Goal: Information Seeking & Learning: Check status

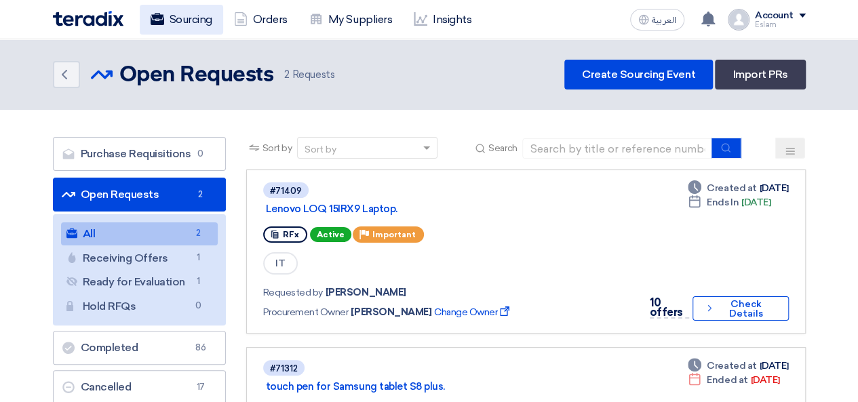
click at [168, 8] on link "Sourcing" at bounding box center [181, 20] width 83 height 30
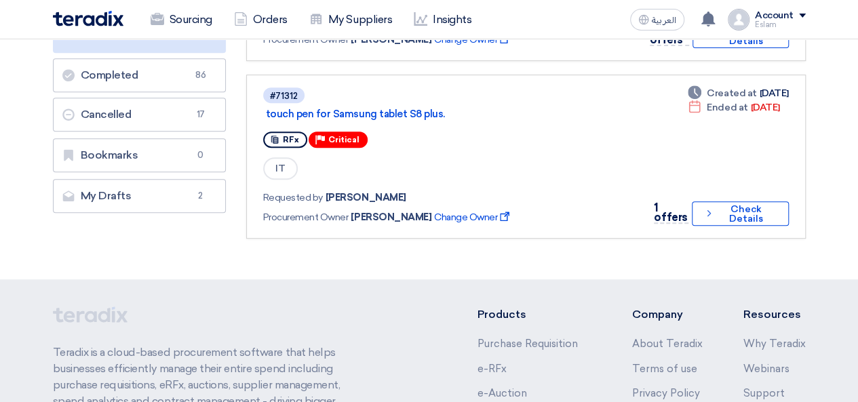
scroll to position [136, 0]
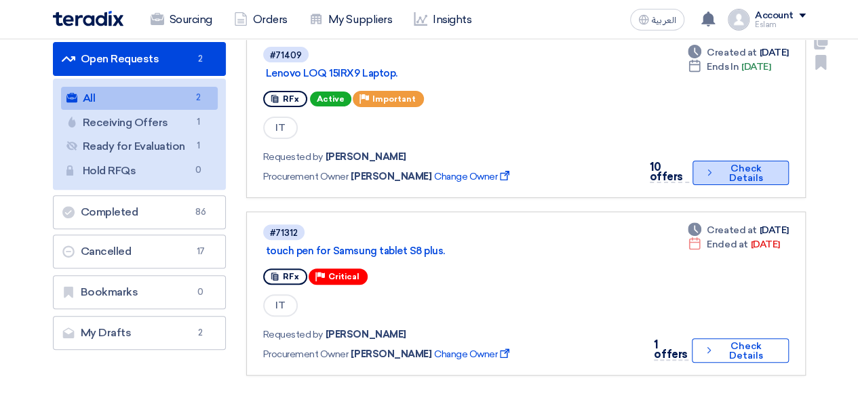
click at [740, 167] on button "Check details Check Details" at bounding box center [740, 173] width 96 height 24
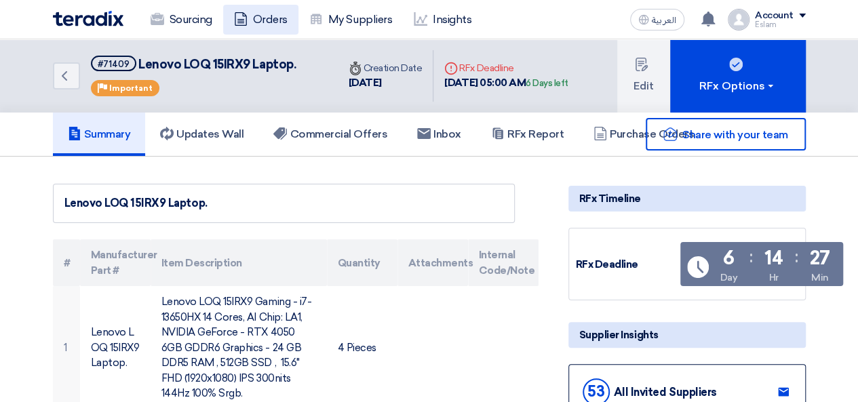
click at [261, 18] on link "Orders" at bounding box center [260, 20] width 75 height 30
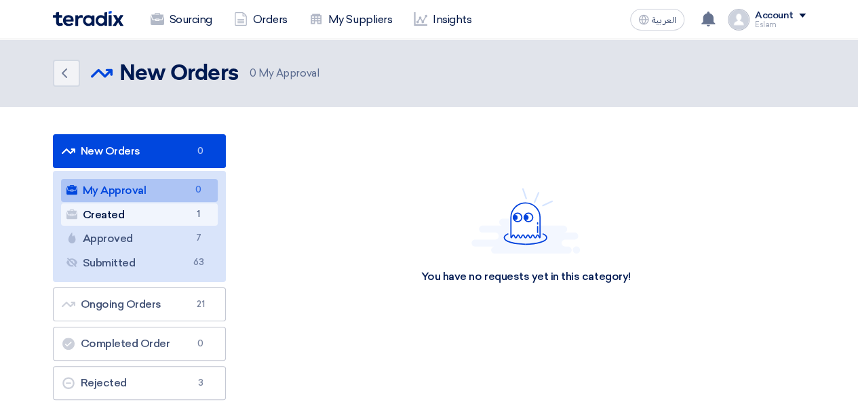
click at [161, 216] on link "Created Created 1" at bounding box center [139, 214] width 157 height 23
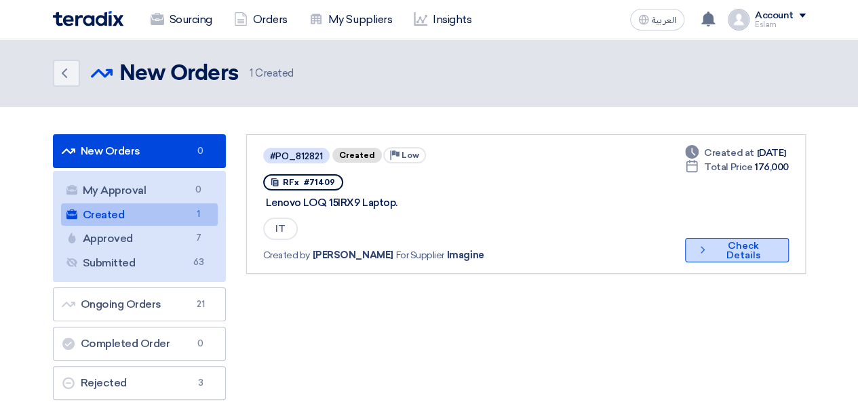
click at [724, 245] on button "Check details Check Details" at bounding box center [736, 250] width 103 height 24
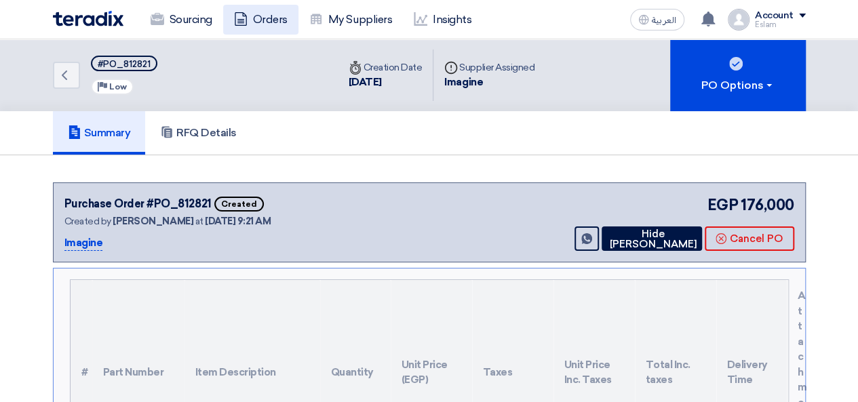
click at [263, 18] on link "Orders" at bounding box center [260, 20] width 75 height 30
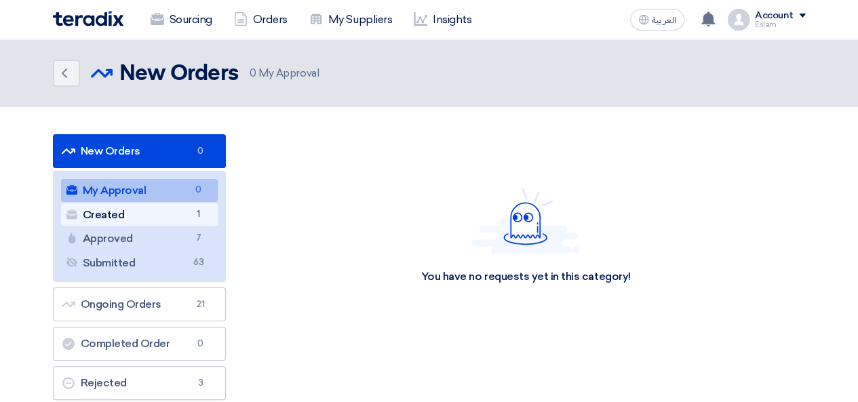
click at [180, 218] on link "Created Created 1" at bounding box center [139, 214] width 157 height 23
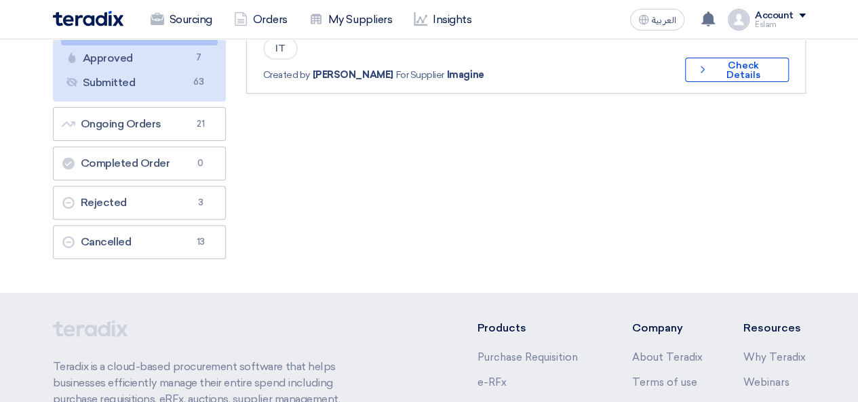
scroll to position [68, 0]
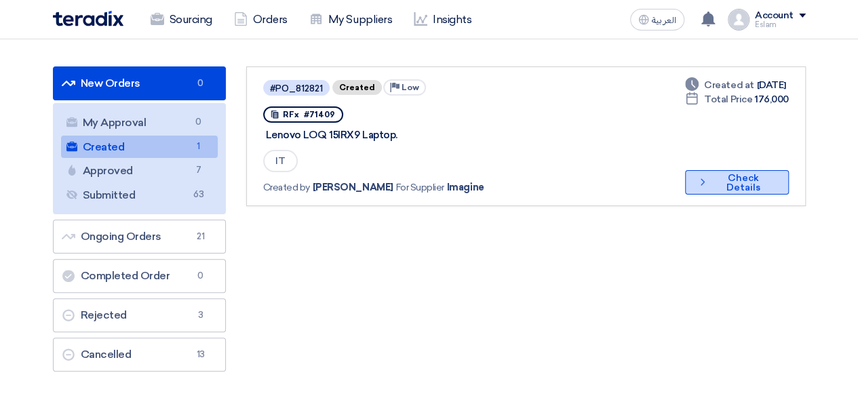
click at [719, 186] on button "Check details Check Details" at bounding box center [736, 182] width 103 height 24
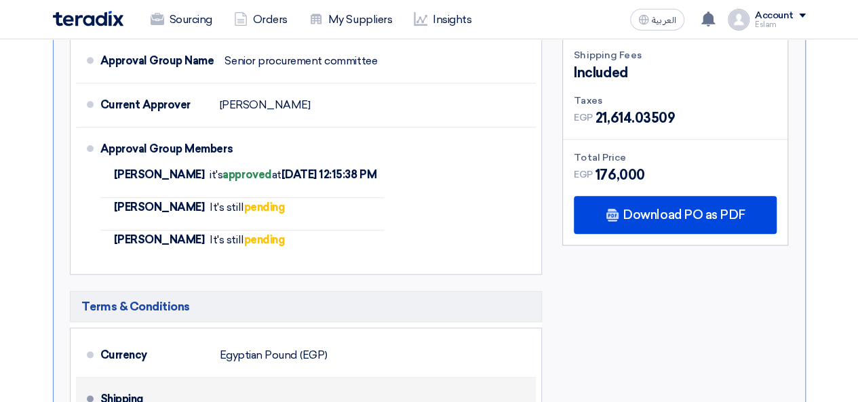
scroll to position [678, 0]
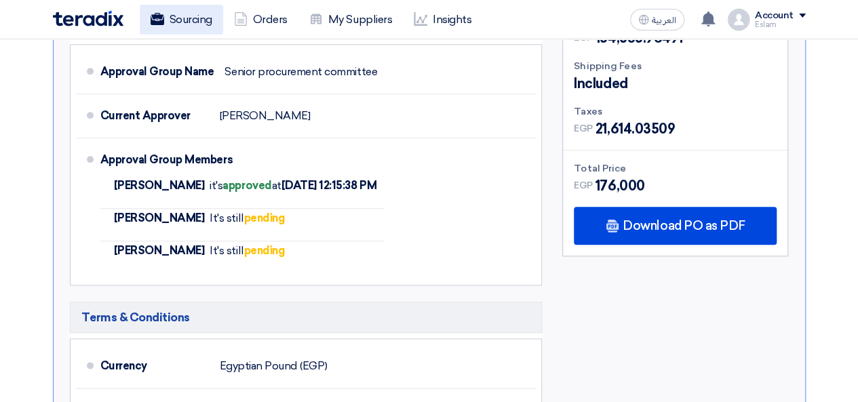
click at [181, 25] on link "Sourcing" at bounding box center [181, 20] width 83 height 30
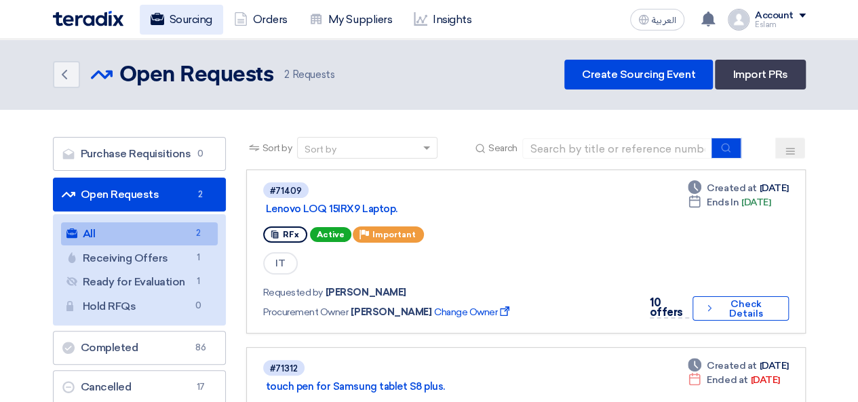
click at [190, 18] on link "Sourcing" at bounding box center [181, 20] width 83 height 30
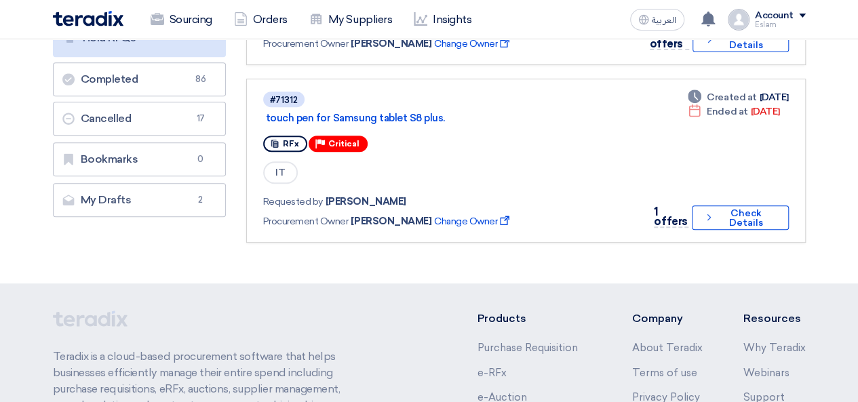
scroll to position [136, 0]
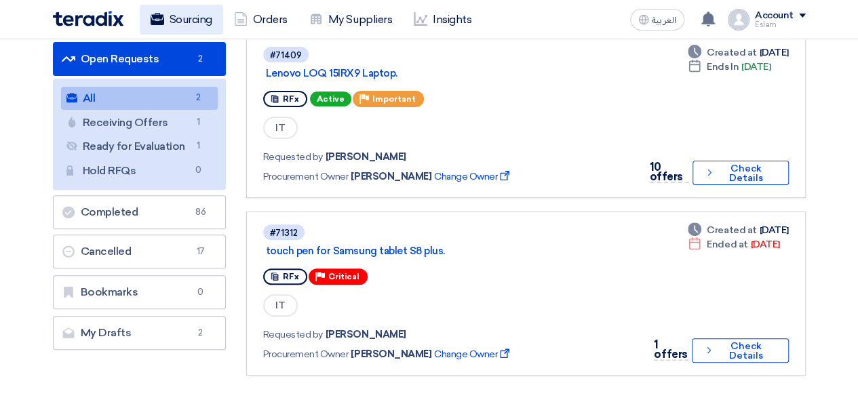
click at [186, 14] on link "Sourcing" at bounding box center [181, 20] width 83 height 30
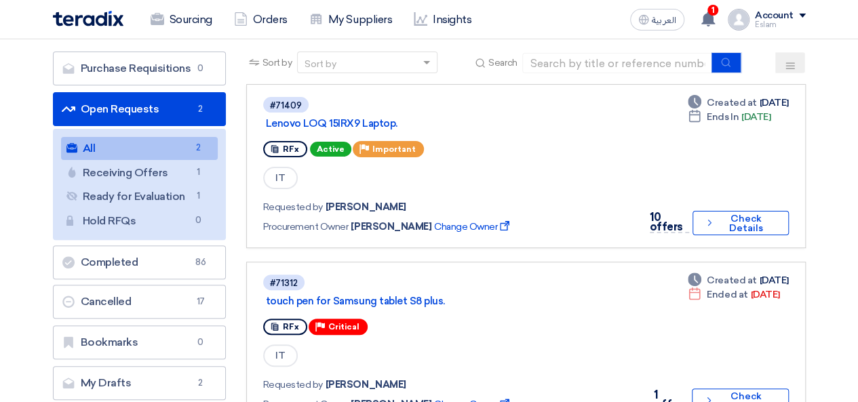
scroll to position [0, 0]
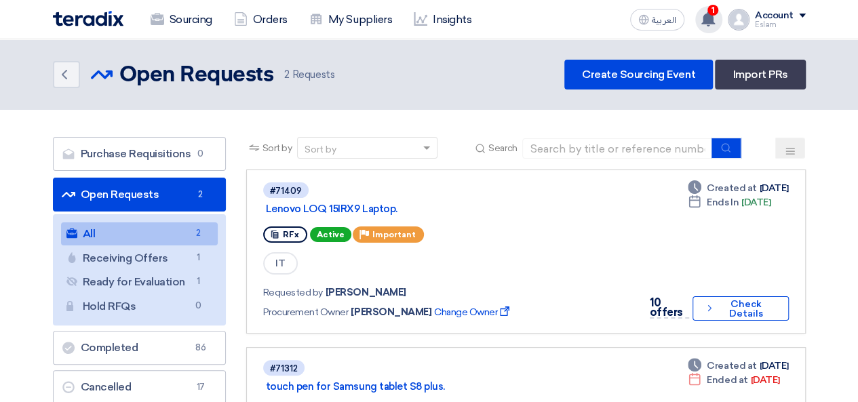
click at [715, 28] on div "1 You have a new offer for 'Lenovo LOQ 15IRX9 Laptop. ' request with total pric…" at bounding box center [708, 19] width 27 height 27
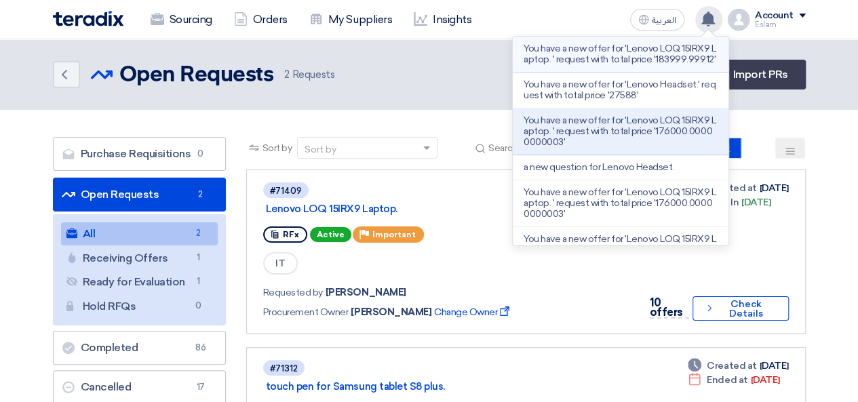
click at [618, 65] on p "You have a new offer for 'Lenovo LOQ 15IRX9 Laptop. ' request with total price …" at bounding box center [620, 54] width 194 height 22
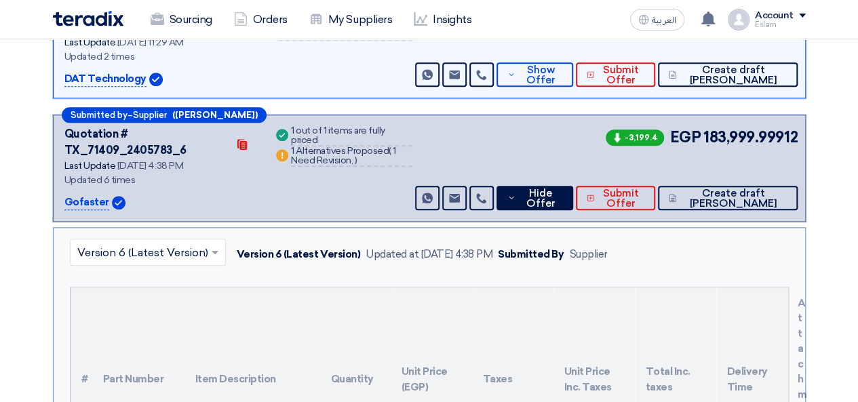
scroll to position [639, 0]
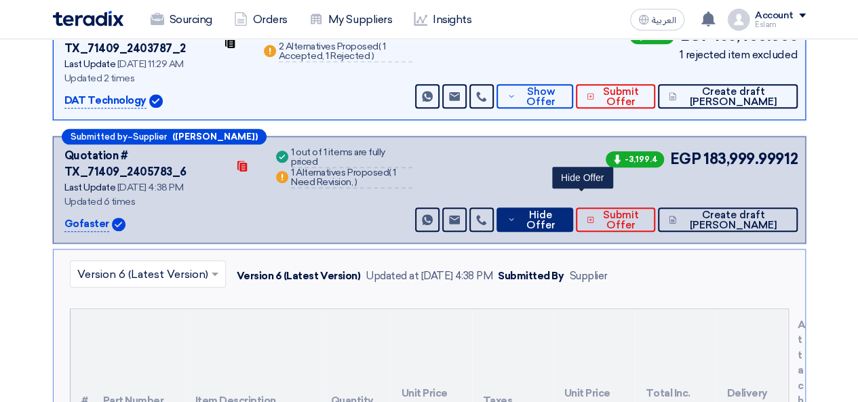
click at [562, 210] on span "Hide Offer" at bounding box center [540, 220] width 43 height 20
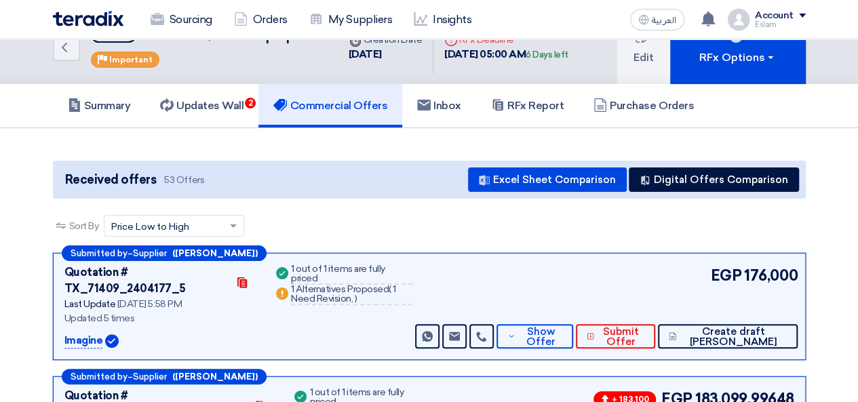
scroll to position [0, 0]
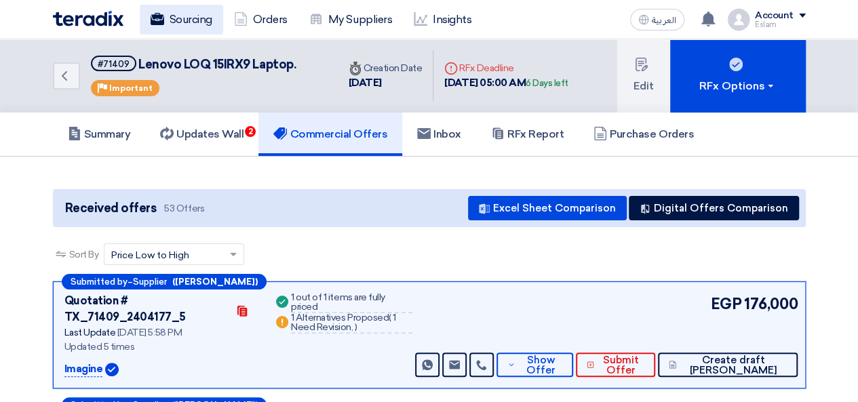
click at [170, 22] on link "Sourcing" at bounding box center [181, 20] width 83 height 30
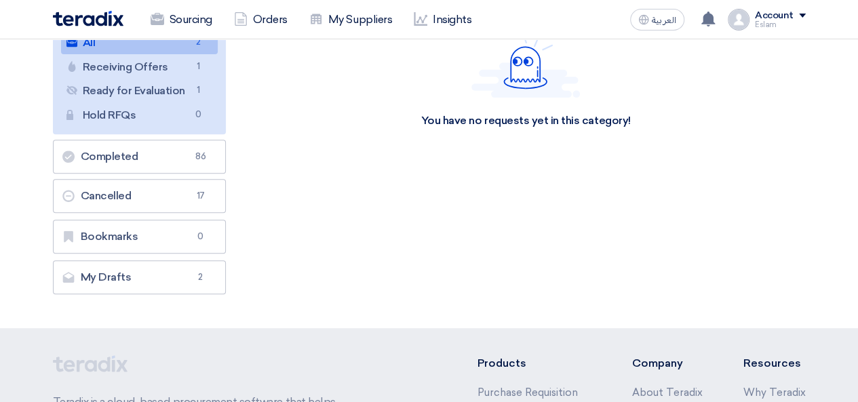
scroll to position [203, 0]
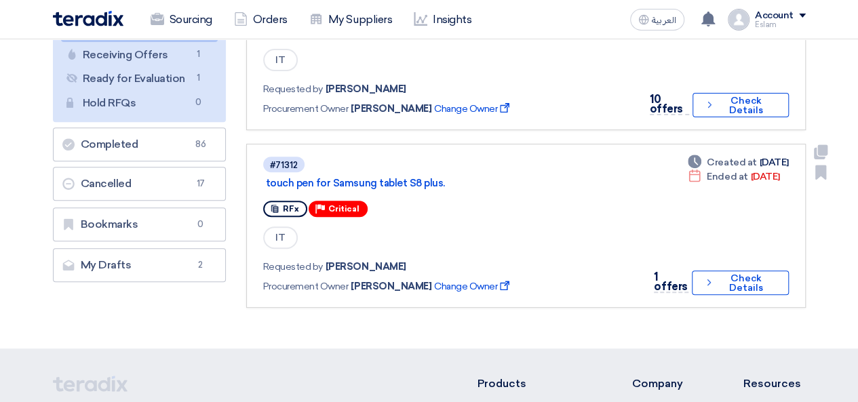
click at [456, 222] on div "#71312 touch pen for Samsung tablet S8 plus. RFx Priority Critical IT Requested…" at bounding box center [449, 225] width 372 height 141
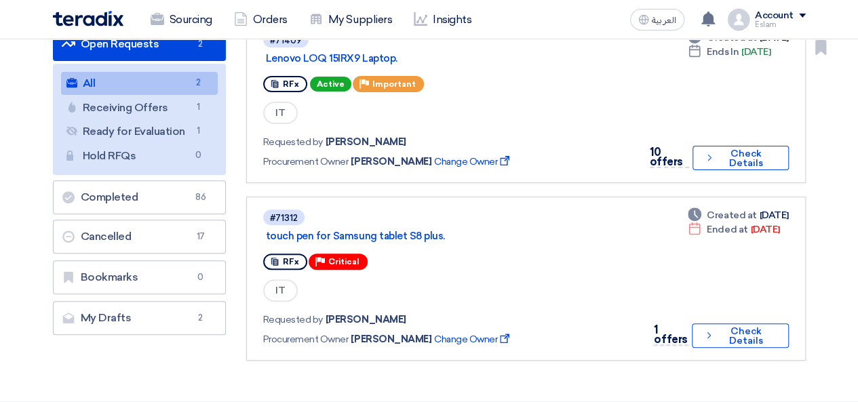
scroll to position [117, 0]
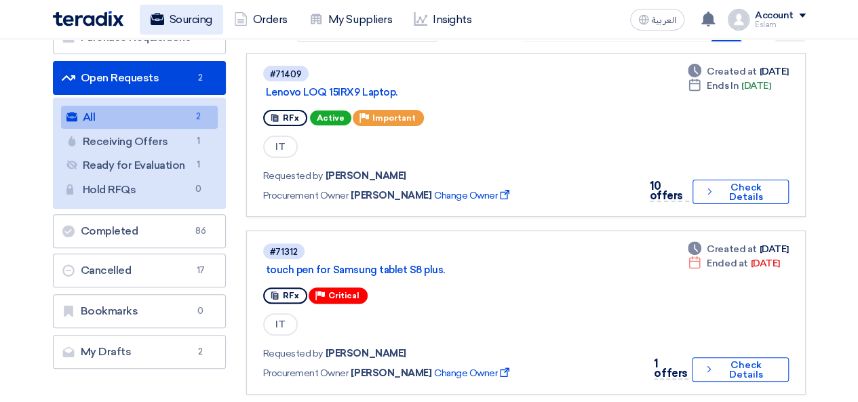
click at [197, 22] on link "Sourcing" at bounding box center [181, 20] width 83 height 30
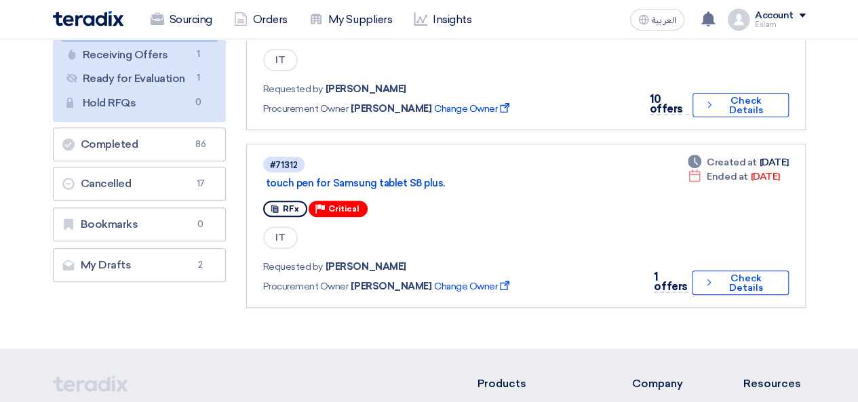
scroll to position [0, 0]
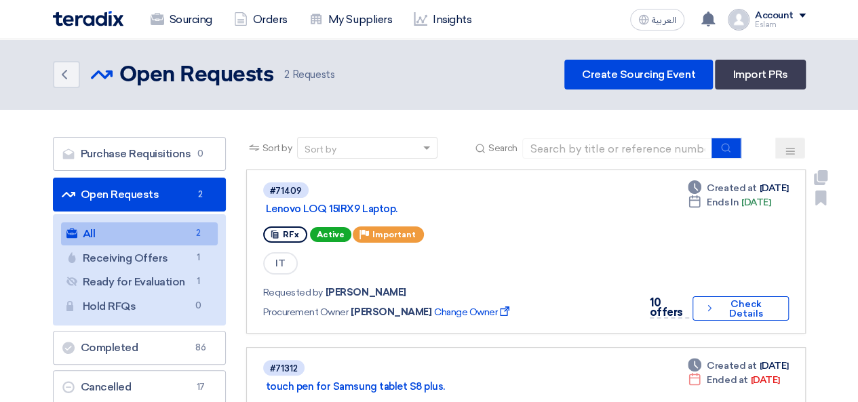
click at [543, 241] on div "RFx Active Priority Important" at bounding box center [446, 235] width 367 height 22
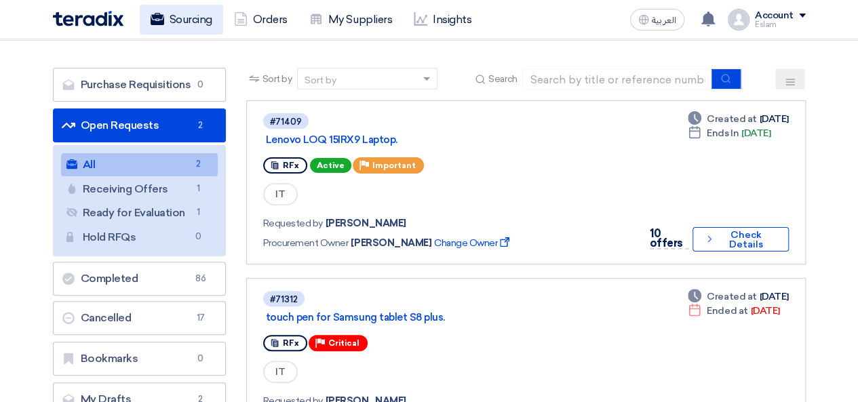
scroll to position [49, 0]
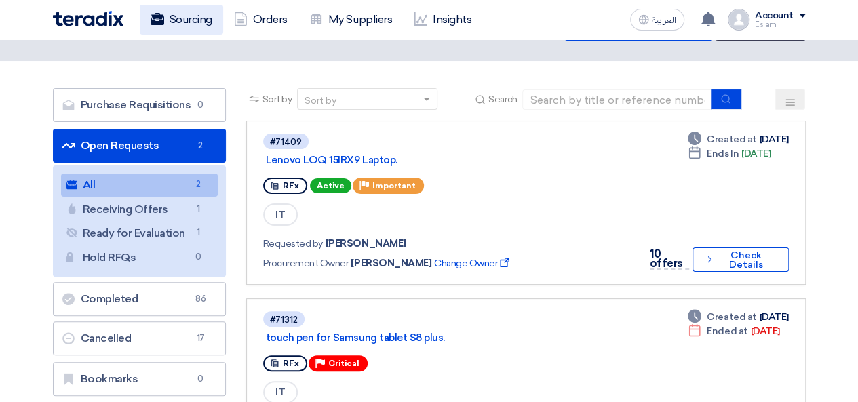
click at [181, 22] on link "Sourcing" at bounding box center [181, 20] width 83 height 30
